Goal: Task Accomplishment & Management: Manage account settings

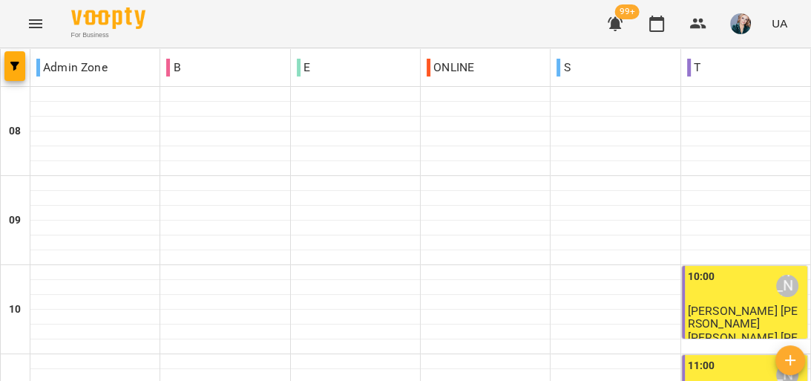
scroll to position [119, 0]
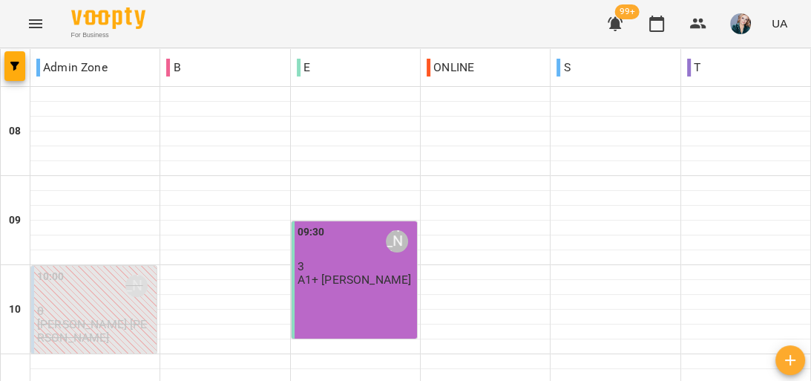
scroll to position [653, 0]
click at [33, 27] on icon "Menu" at bounding box center [35, 23] width 13 height 9
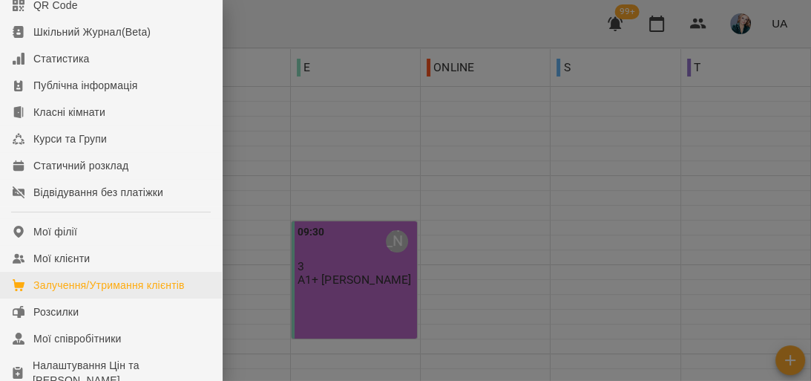
scroll to position [119, 0]
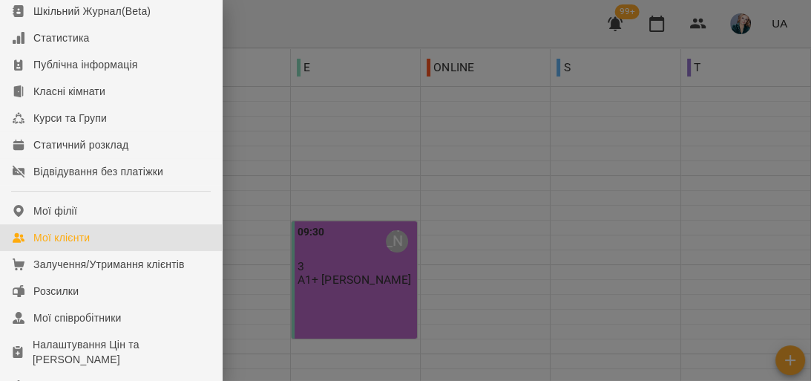
click at [131, 251] on link "Мої клієнти" at bounding box center [111, 237] width 222 height 27
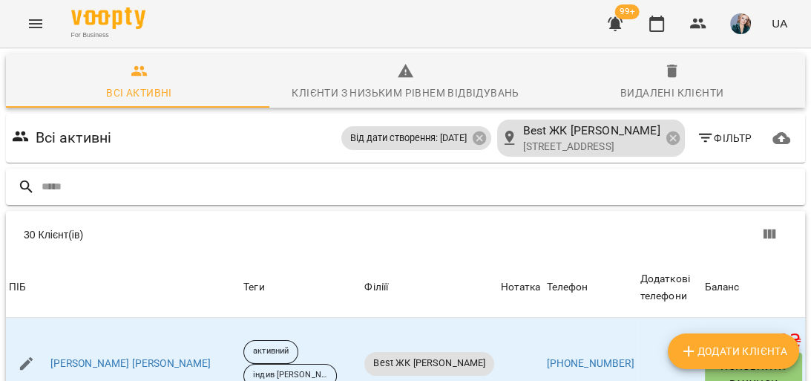
click at [661, 180] on input "text" at bounding box center [421, 186] width 758 height 24
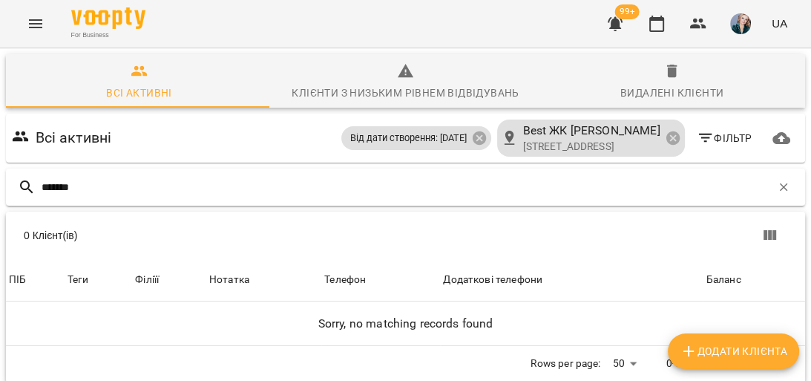
scroll to position [65, 0]
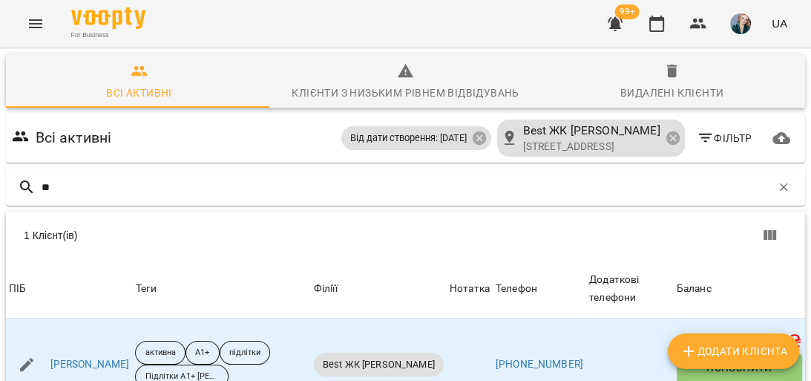
type input "*"
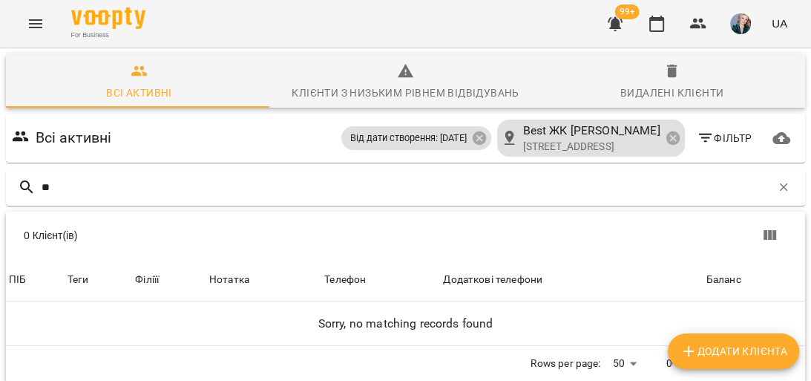
type input "*"
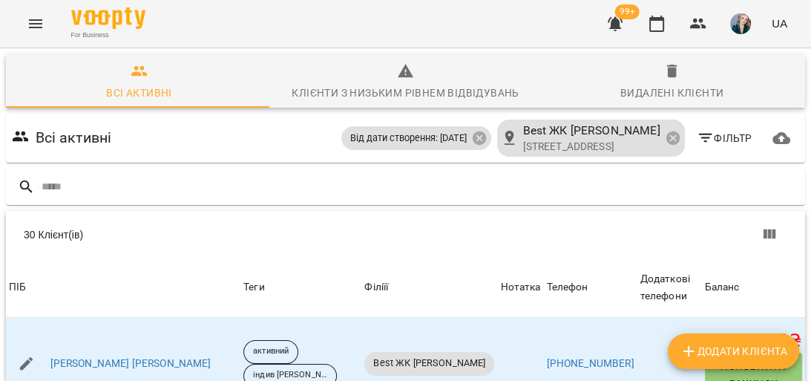
click at [721, 129] on span "Фільтр" at bounding box center [725, 138] width 56 height 18
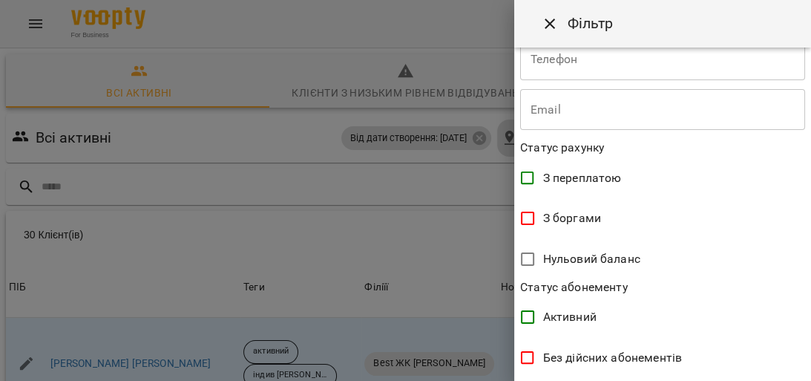
scroll to position [237, 0]
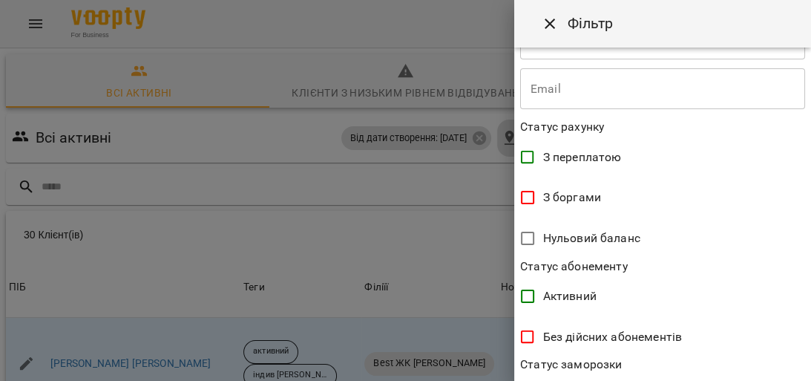
click at [388, 147] on div at bounding box center [405, 190] width 811 height 381
